Goal: Check status

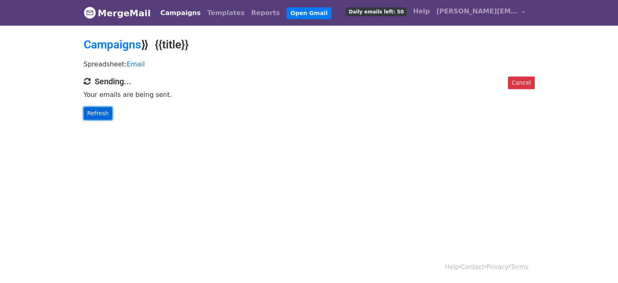
click at [98, 110] on link "Refresh" at bounding box center [98, 113] width 29 height 13
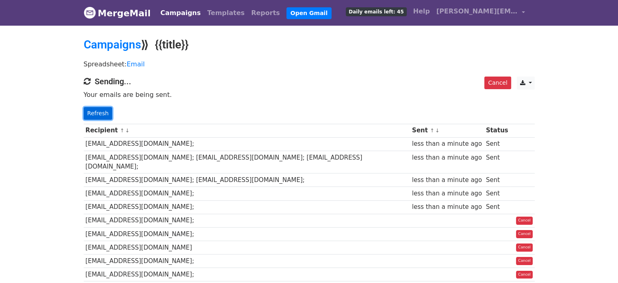
click at [101, 111] on link "Refresh" at bounding box center [98, 113] width 29 height 13
click at [99, 109] on link "Refresh" at bounding box center [98, 113] width 29 height 13
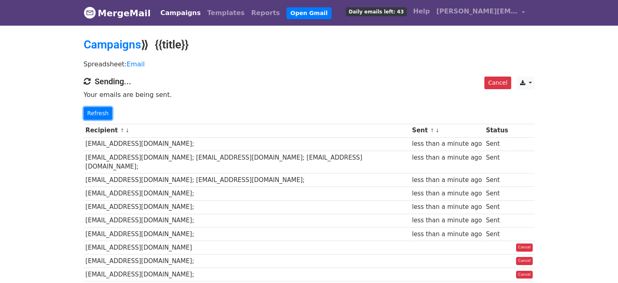
click at [99, 109] on link "Refresh" at bounding box center [98, 113] width 29 height 13
click at [88, 107] on link "Refresh" at bounding box center [98, 113] width 29 height 13
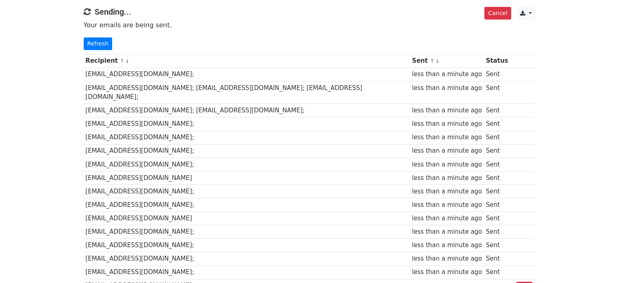
scroll to position [81, 0]
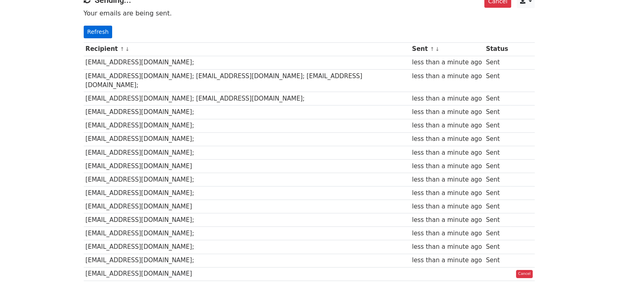
click at [99, 25] on div "Cancel CSV Excel Sending... Your emails are being sent. Refresh" at bounding box center [309, 16] width 463 height 43
click at [99, 37] on link "Refresh" at bounding box center [98, 32] width 29 height 13
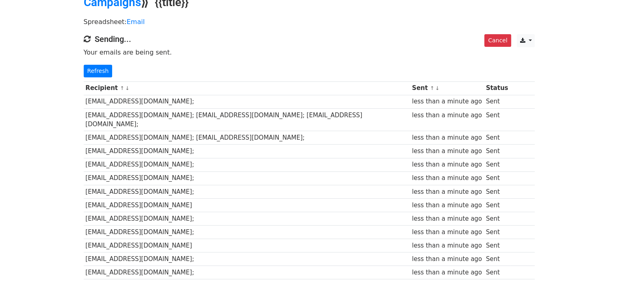
scroll to position [41, 0]
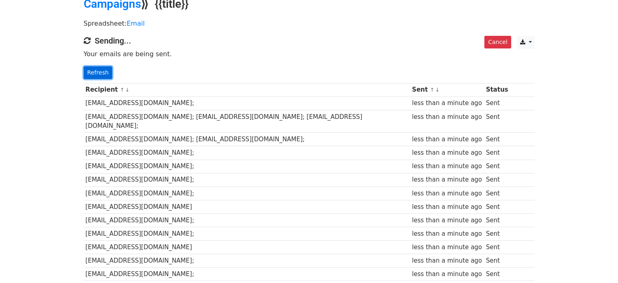
click at [105, 74] on link "Refresh" at bounding box center [98, 72] width 29 height 13
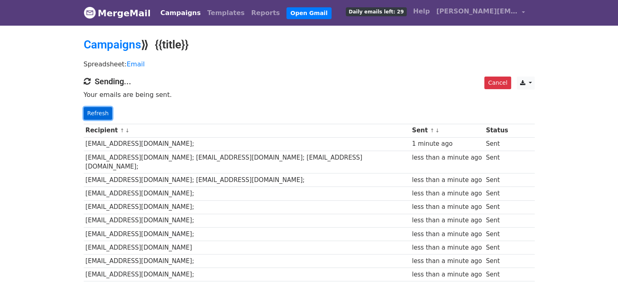
click at [98, 113] on link "Refresh" at bounding box center [98, 113] width 29 height 13
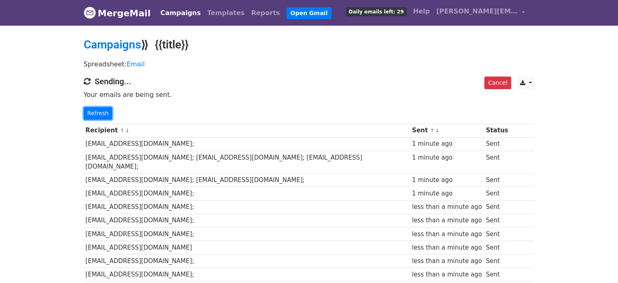
click at [98, 113] on link "Refresh" at bounding box center [98, 113] width 29 height 13
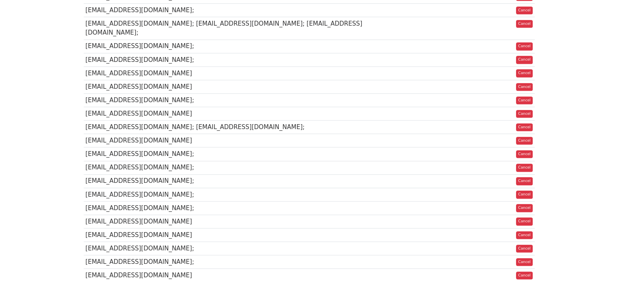
scroll to position [569, 0]
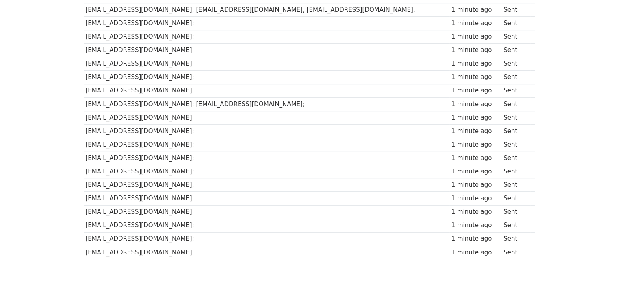
scroll to position [593, 0]
